Goal: Information Seeking & Learning: Learn about a topic

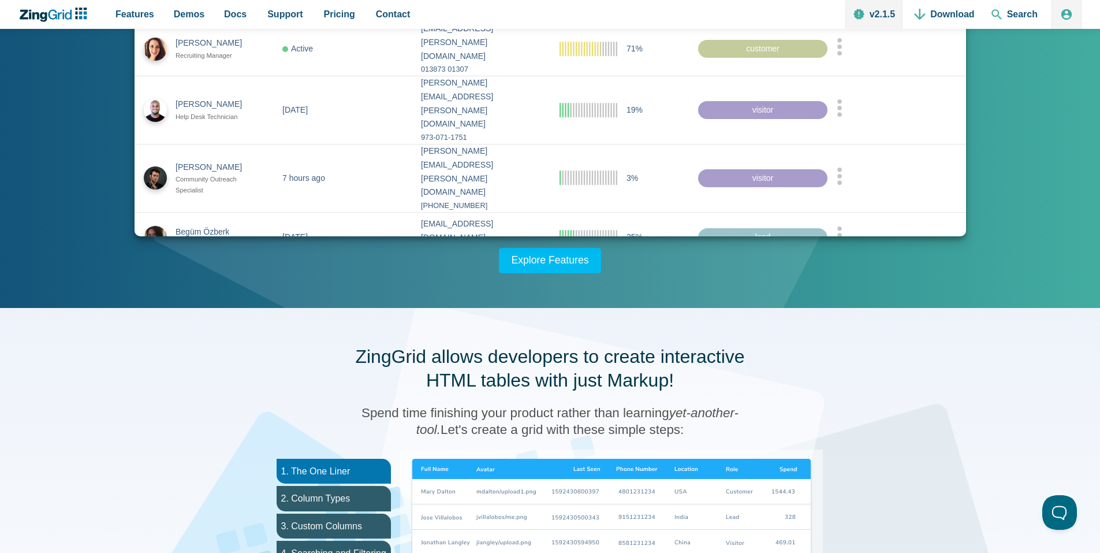
scroll to position [192, 0]
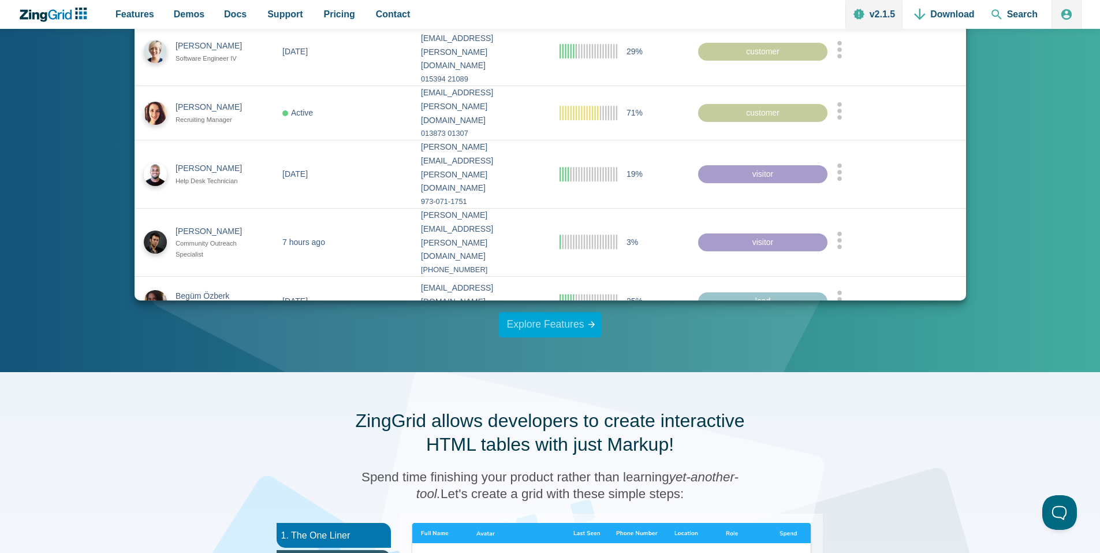
click at [536, 322] on link "Explore Features" at bounding box center [550, 324] width 103 height 25
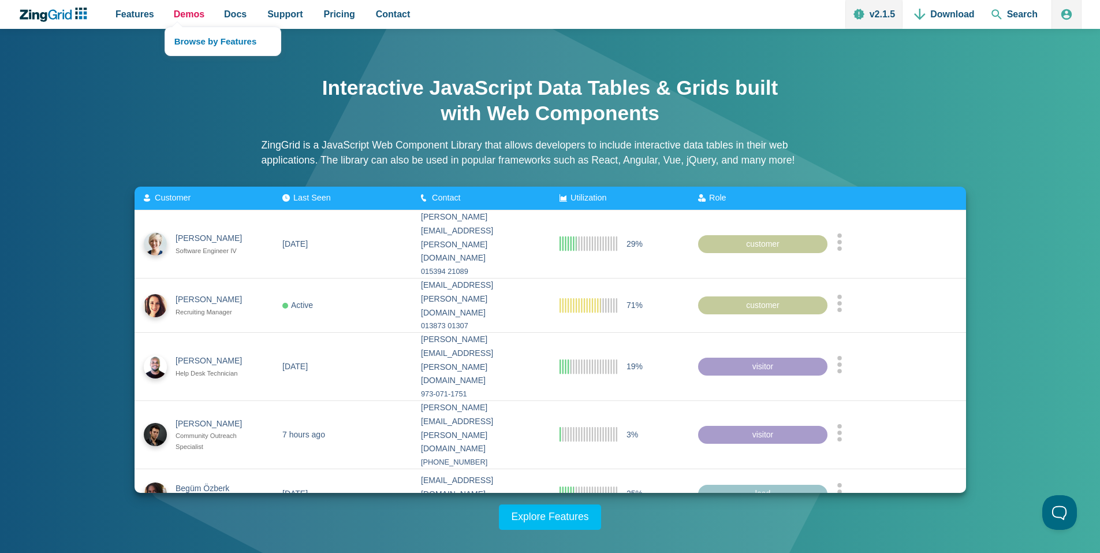
click at [192, 20] on span "Demos" at bounding box center [189, 14] width 31 height 16
click at [198, 39] on link "Browse by Features" at bounding box center [222, 41] width 115 height 28
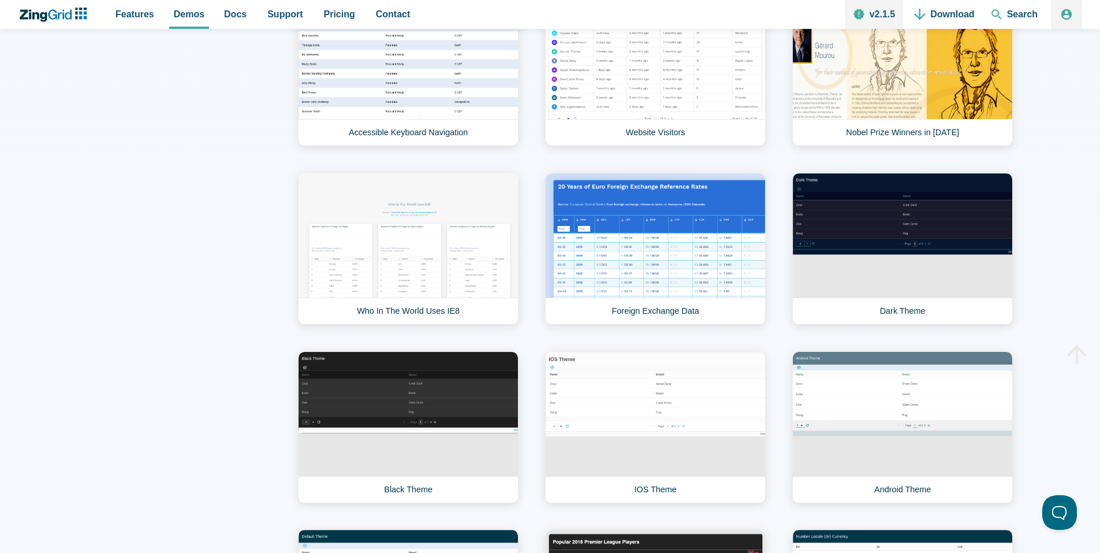
scroll to position [3273, 0]
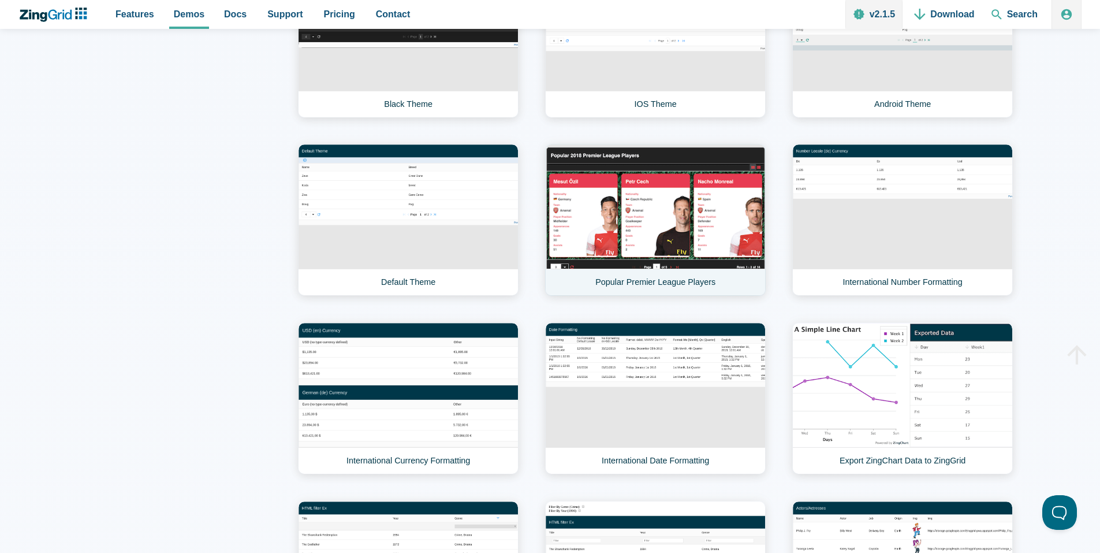
click at [603, 200] on link "Popular Premier League Players" at bounding box center [655, 220] width 221 height 152
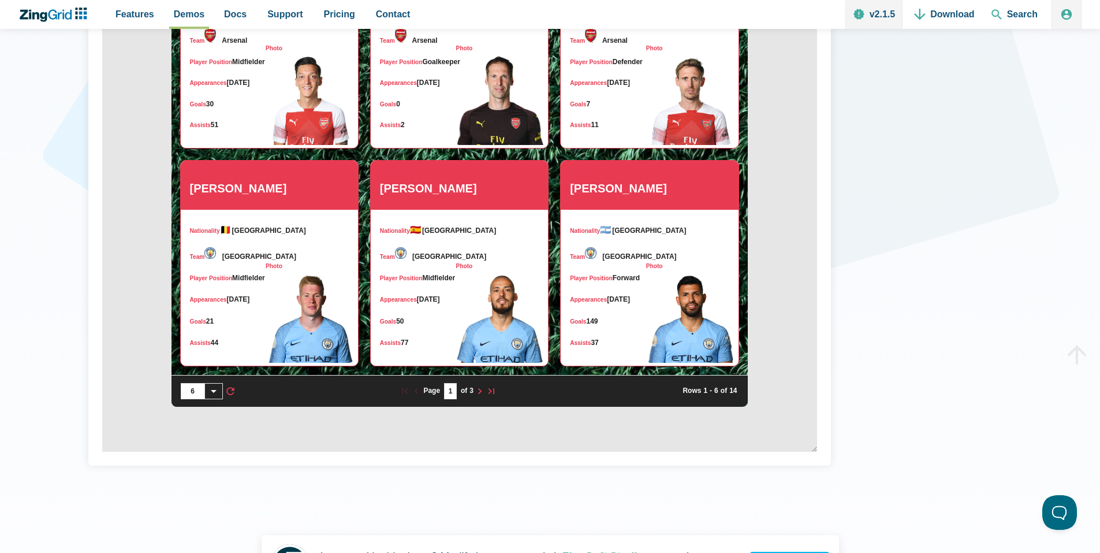
scroll to position [577, 0]
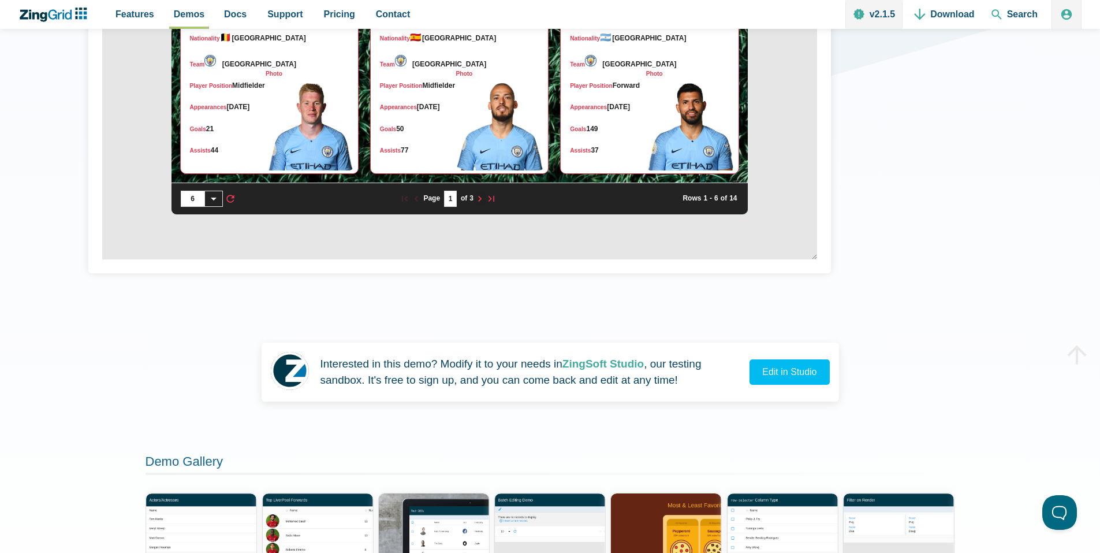
click at [477, 204] on zg-icon "nextpage" at bounding box center [480, 199] width 12 height 12
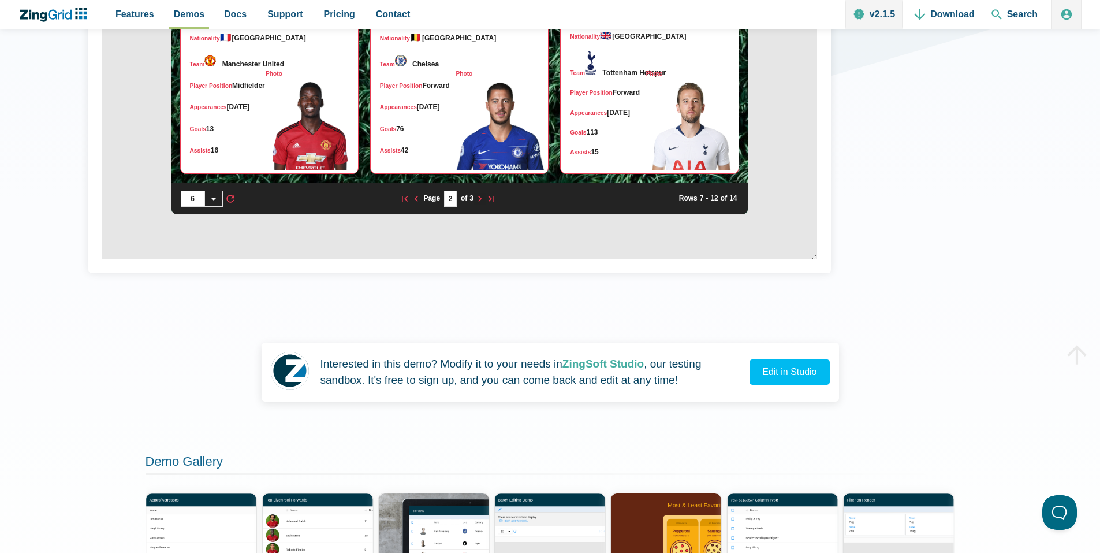
click at [479, 204] on zg-icon "nextpage" at bounding box center [480, 199] width 12 height 12
type input "3"
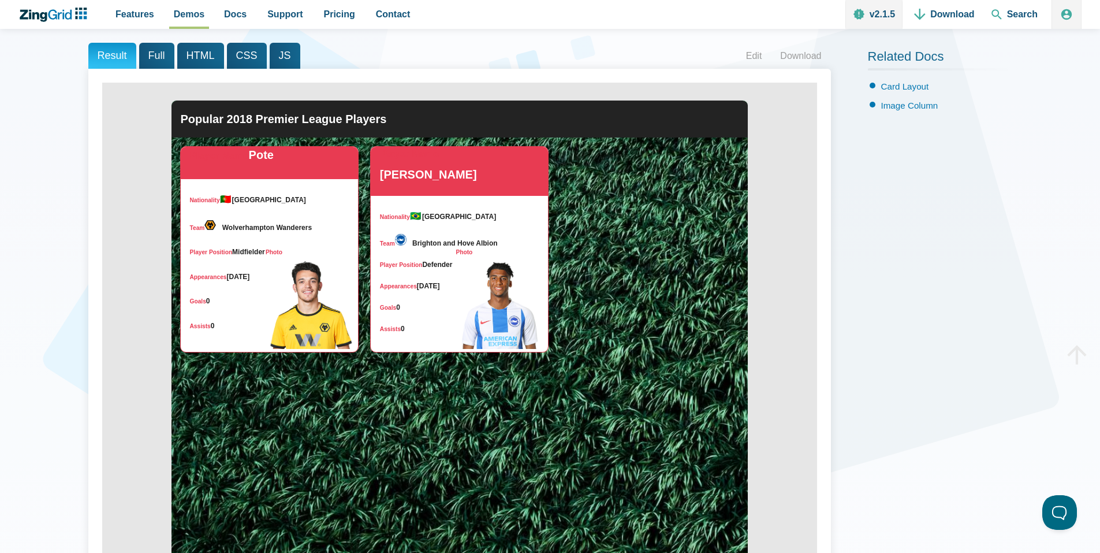
scroll to position [192, 0]
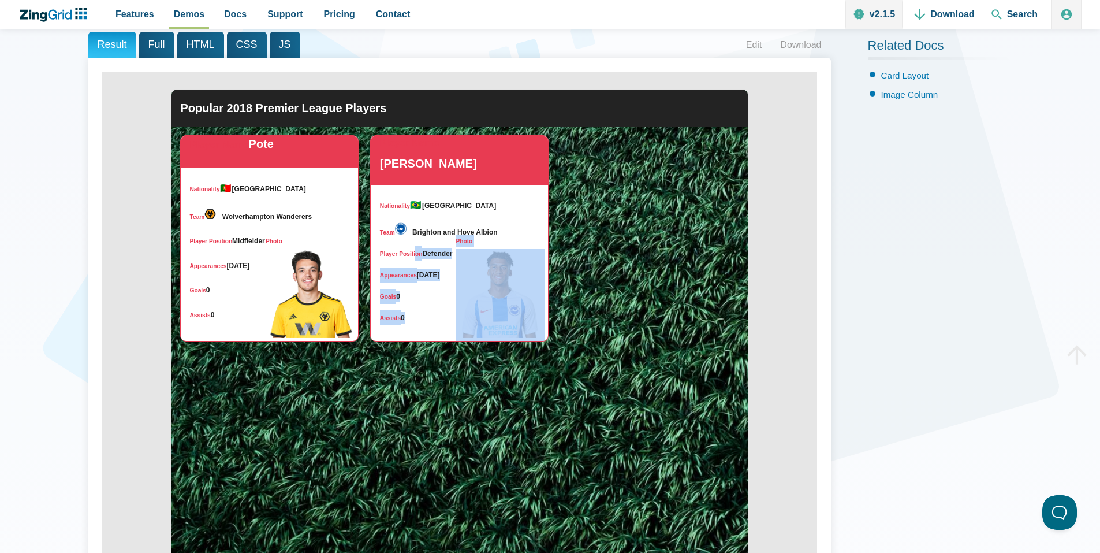
drag, startPoint x: 413, startPoint y: 262, endPoint x: 496, endPoint y: 304, distance: 93.2
click at [0, 0] on slot "Player Name [PERSON_NAME] Nationality 🇧🇷 [DEMOGRAPHIC_DATA] Team Brighton and H…" at bounding box center [0, 0] width 0 height 0
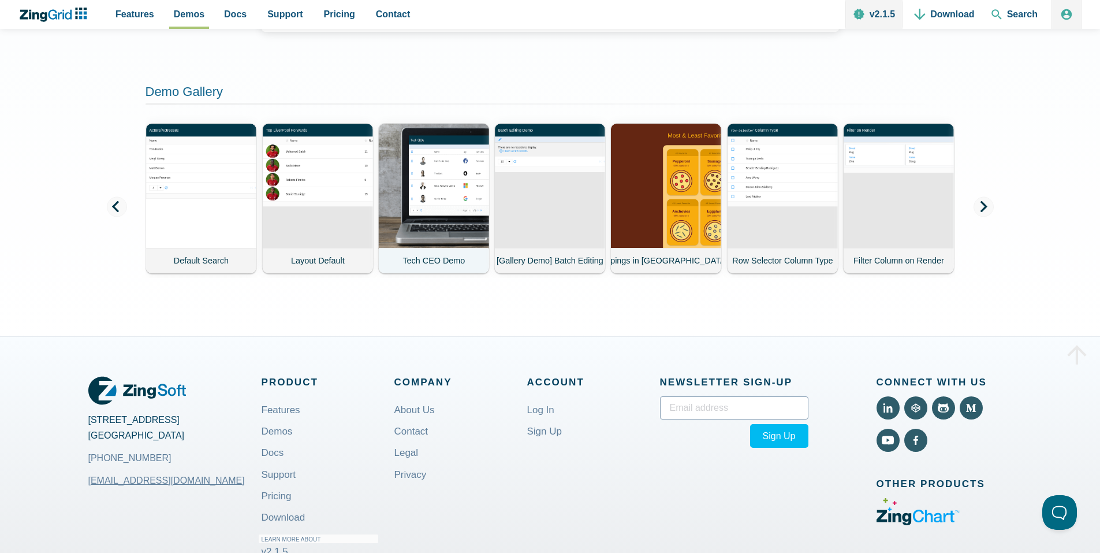
scroll to position [963, 0]
